Goal: Find specific page/section: Find specific page/section

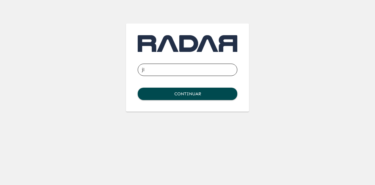
type input "[EMAIL_ADDRESS][DOMAIN_NAME]"
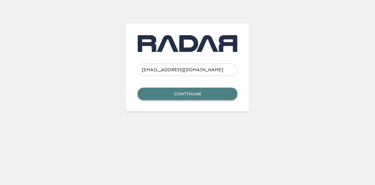
click at [186, 98] on button "Continuar" at bounding box center [188, 94] width 100 height 12
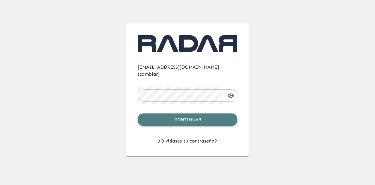
click at [191, 113] on button "Continuar" at bounding box center [188, 119] width 100 height 12
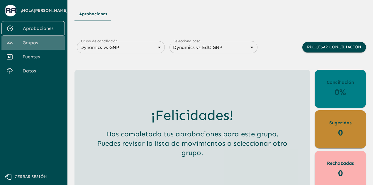
click at [30, 42] on span "Grupos" at bounding box center [41, 42] width 37 height 7
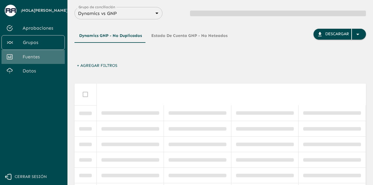
click at [33, 57] on span "Fuentes" at bounding box center [41, 56] width 37 height 7
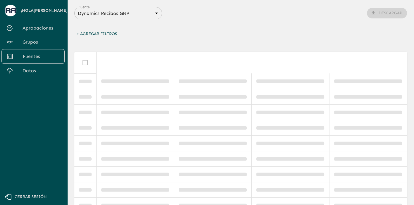
click at [223, 32] on div "+ Agregar Filtros" at bounding box center [240, 36] width 333 height 14
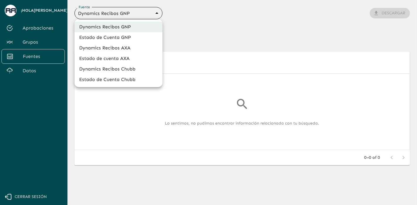
click at [157, 11] on body "Se están procesando los movimientos. Algunas acciones permanecerán deshabilitad…" at bounding box center [208, 102] width 417 height 205
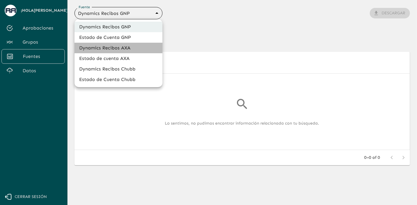
click at [136, 47] on li "Dynamics Recibos AXA" at bounding box center [118, 48] width 88 height 11
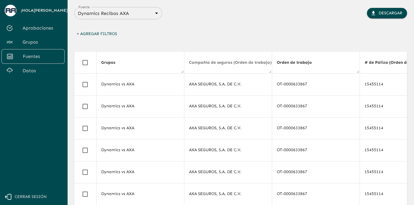
click at [217, 60] on span "Compañía de seguros (Orden de trabajo) (Orden de trabajo)" at bounding box center [254, 62] width 130 height 7
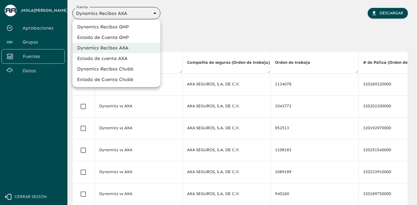
click at [146, 13] on body "Se están procesando los movimientos. Algunas acciones permanecerán deshabilitad…" at bounding box center [208, 102] width 417 height 205
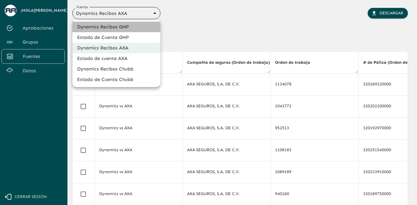
click at [115, 27] on li "Dynamics Recibos GNP" at bounding box center [116, 27] width 88 height 11
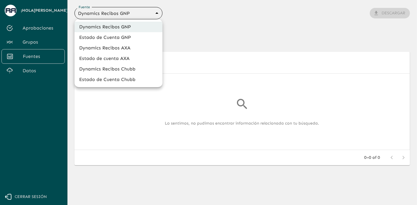
drag, startPoint x: 133, startPoint y: 10, endPoint x: 131, endPoint y: 16, distance: 6.2
click at [133, 10] on body "Se están procesando los movimientos. Algunas acciones permanecerán deshabilitad…" at bounding box center [208, 102] width 417 height 205
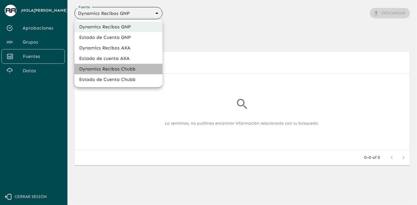
click at [125, 72] on li "Dynamics Recibos Chubb" at bounding box center [118, 69] width 88 height 11
type input "689e1556cd921e7dc77ad380"
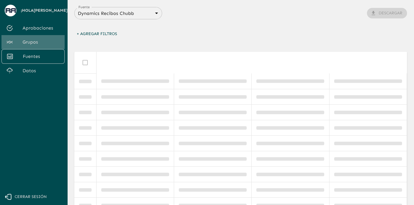
click at [47, 42] on span "Grupos" at bounding box center [41, 42] width 37 height 7
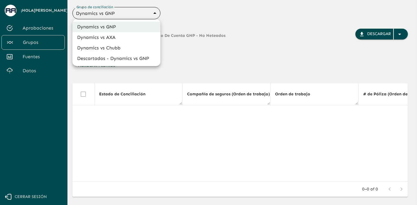
click at [146, 12] on body "Se están procesando los movimientos. Algunas acciones permanecerán deshabilitad…" at bounding box center [208, 102] width 417 height 205
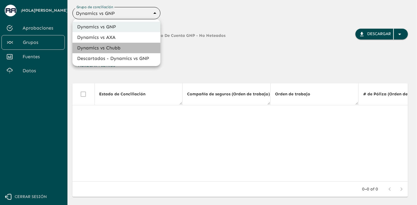
click at [120, 46] on li "Dynamics vs Chubb" at bounding box center [116, 48] width 88 height 11
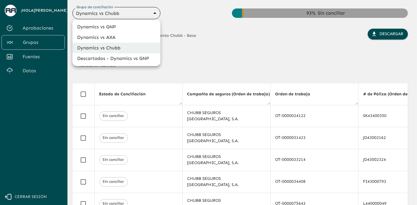
click at [130, 14] on body "Se están procesando los movimientos. Algunas acciones permanecerán deshabilitad…" at bounding box center [208, 102] width 417 height 205
click at [120, 37] on li "Dynamics vs AXA" at bounding box center [116, 37] width 88 height 11
type input "688d0fb445366dcf85fc95f2"
